Goal: Check status

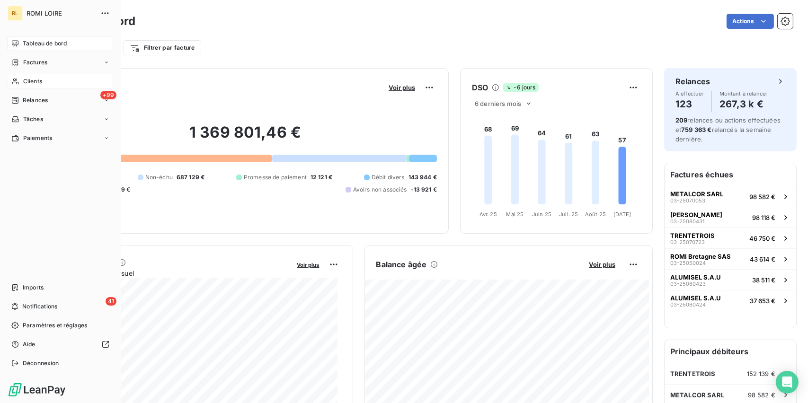
click at [28, 83] on span "Clients" at bounding box center [32, 81] width 19 height 9
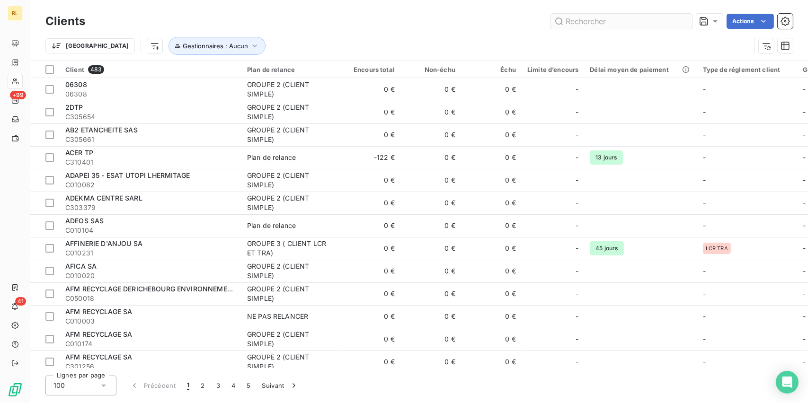
click at [588, 24] on input "text" at bounding box center [621, 21] width 142 height 15
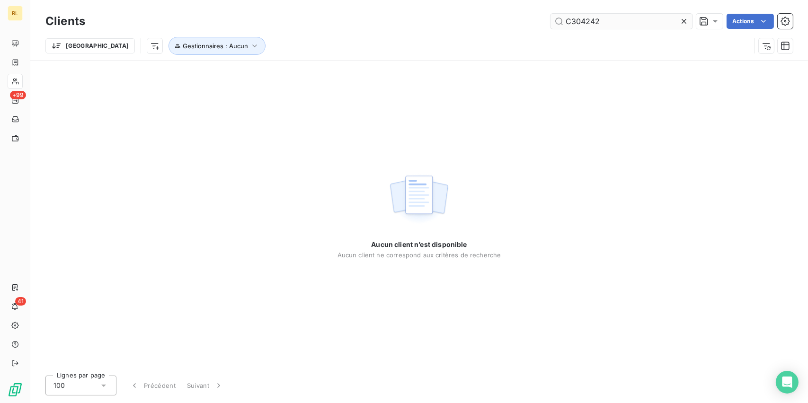
click at [609, 14] on input "C304242" at bounding box center [621, 21] width 142 height 15
click at [616, 23] on input "C304242" at bounding box center [621, 21] width 142 height 15
click at [93, 121] on div "Aucun client n’est disponible Aucun client ne correspond aux critères de recher…" at bounding box center [418, 214] width 777 height 307
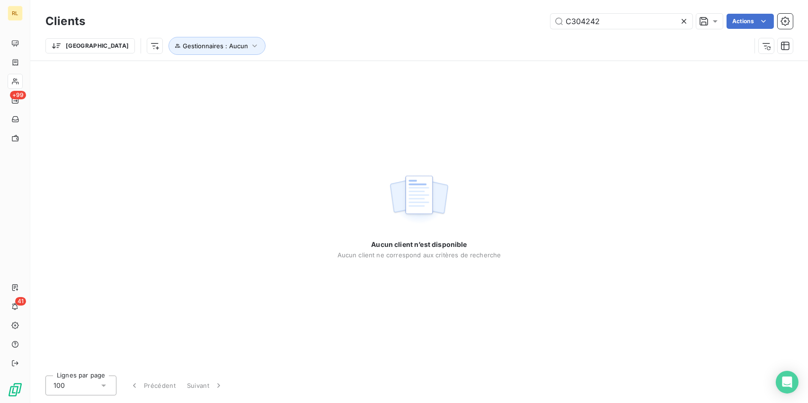
click at [626, 11] on div "Clients C304242 Actions" at bounding box center [418, 21] width 747 height 20
drag, startPoint x: 618, startPoint y: 18, endPoint x: 426, endPoint y: 20, distance: 191.2
click at [426, 20] on div "C304242 Actions" at bounding box center [445, 21] width 696 height 15
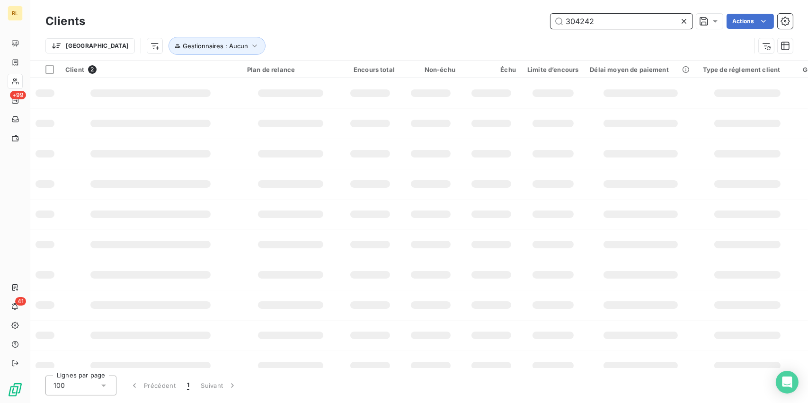
type input "304242"
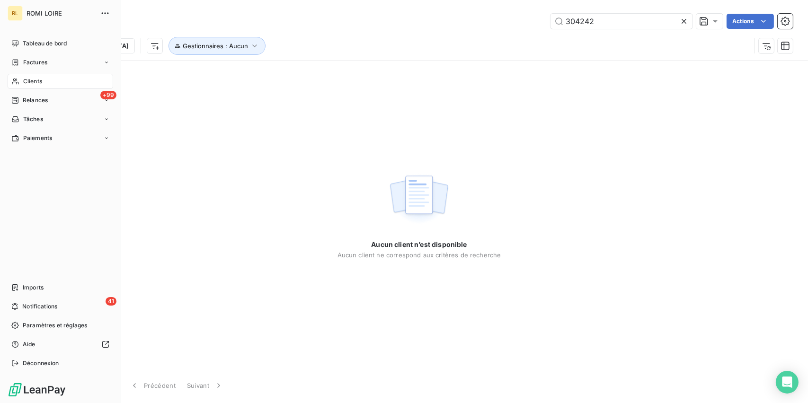
click at [32, 78] on span "Clients" at bounding box center [32, 81] width 19 height 9
click at [34, 59] on span "Factures" at bounding box center [35, 62] width 24 height 9
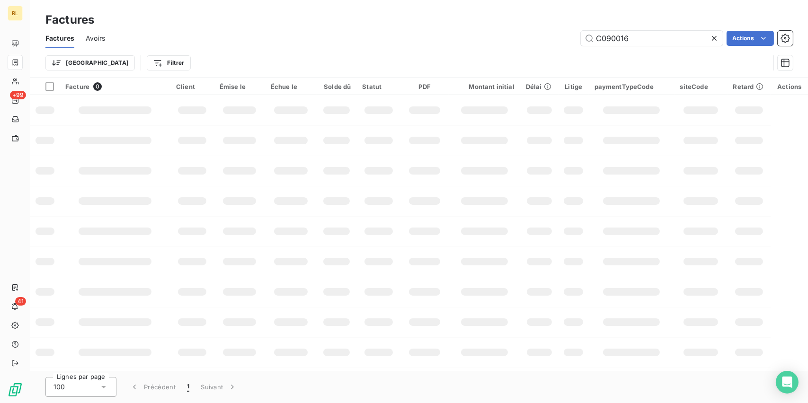
drag, startPoint x: 653, startPoint y: 39, endPoint x: 361, endPoint y: 44, distance: 292.9
click at [361, 44] on div "C090016 Actions" at bounding box center [454, 38] width 676 height 15
type input "C304242"
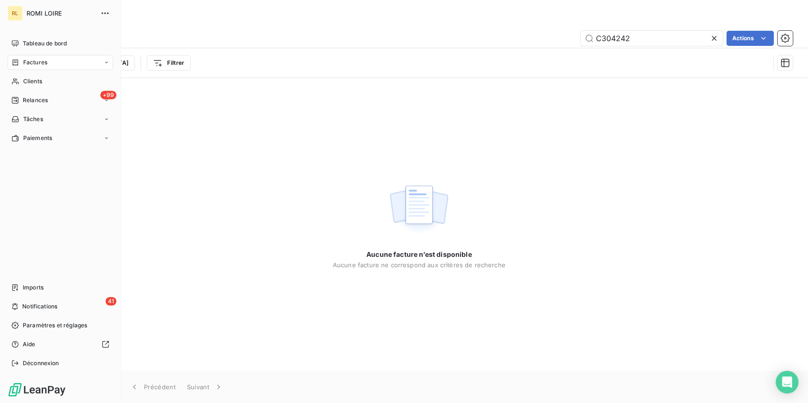
click at [21, 58] on div "Factures" at bounding box center [61, 62] width 106 height 15
click at [36, 44] on span "Tableau de bord" at bounding box center [45, 43] width 44 height 9
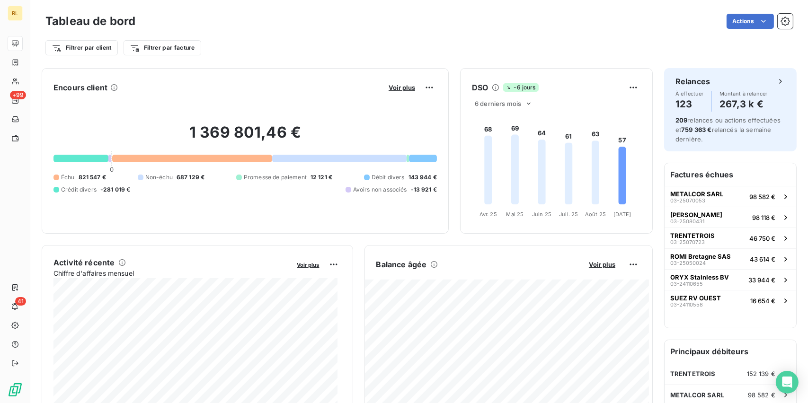
scroll to position [1, 0]
click at [141, 95] on div "1 369 801,46 € 0 Échu 821 547 € Non-échu 687 129 € Promesse de paiement 12 121 …" at bounding box center [244, 158] width 383 height 127
